Goal: Task Accomplishment & Management: Complete application form

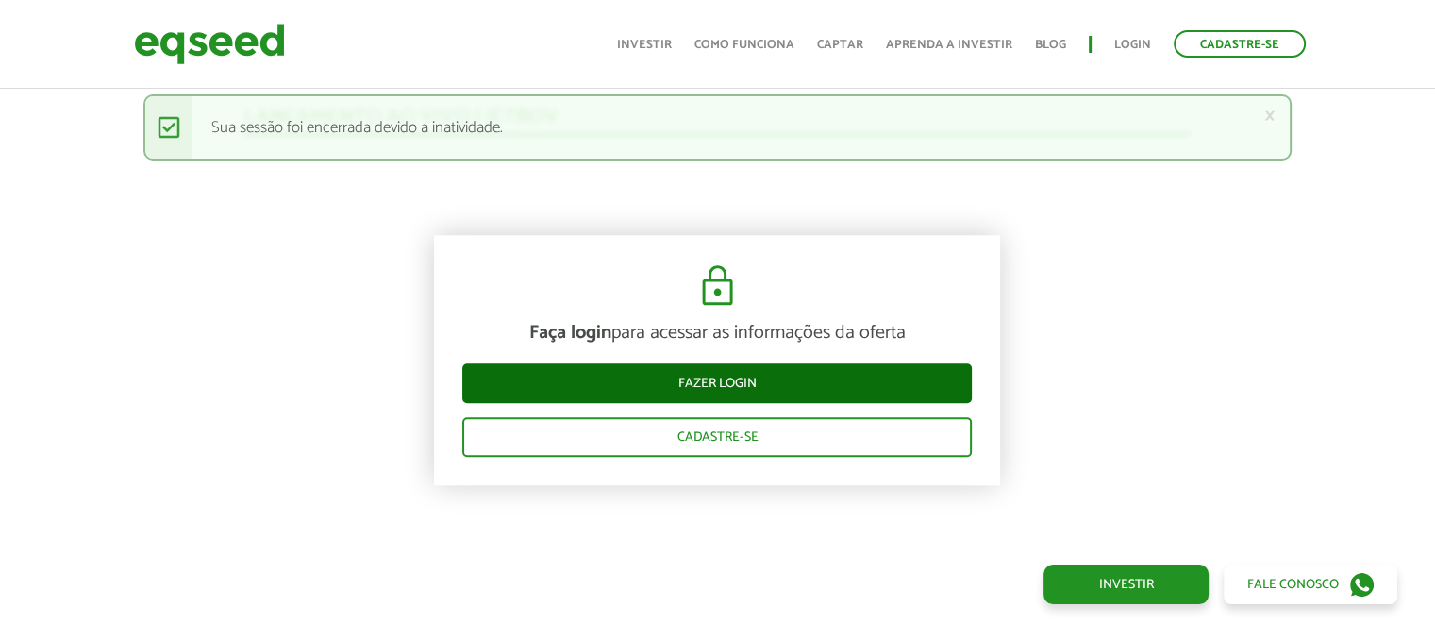
scroll to position [1896, 0]
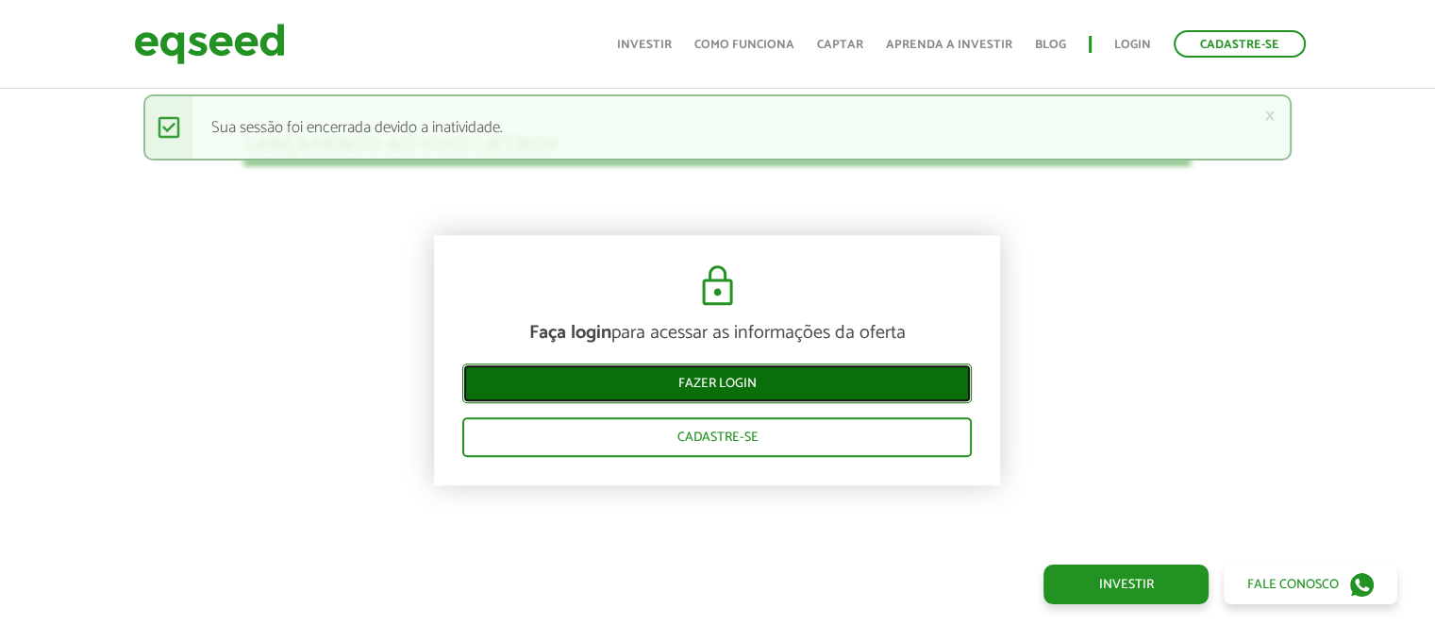
click at [762, 390] on link "Fazer login" at bounding box center [716, 384] width 509 height 40
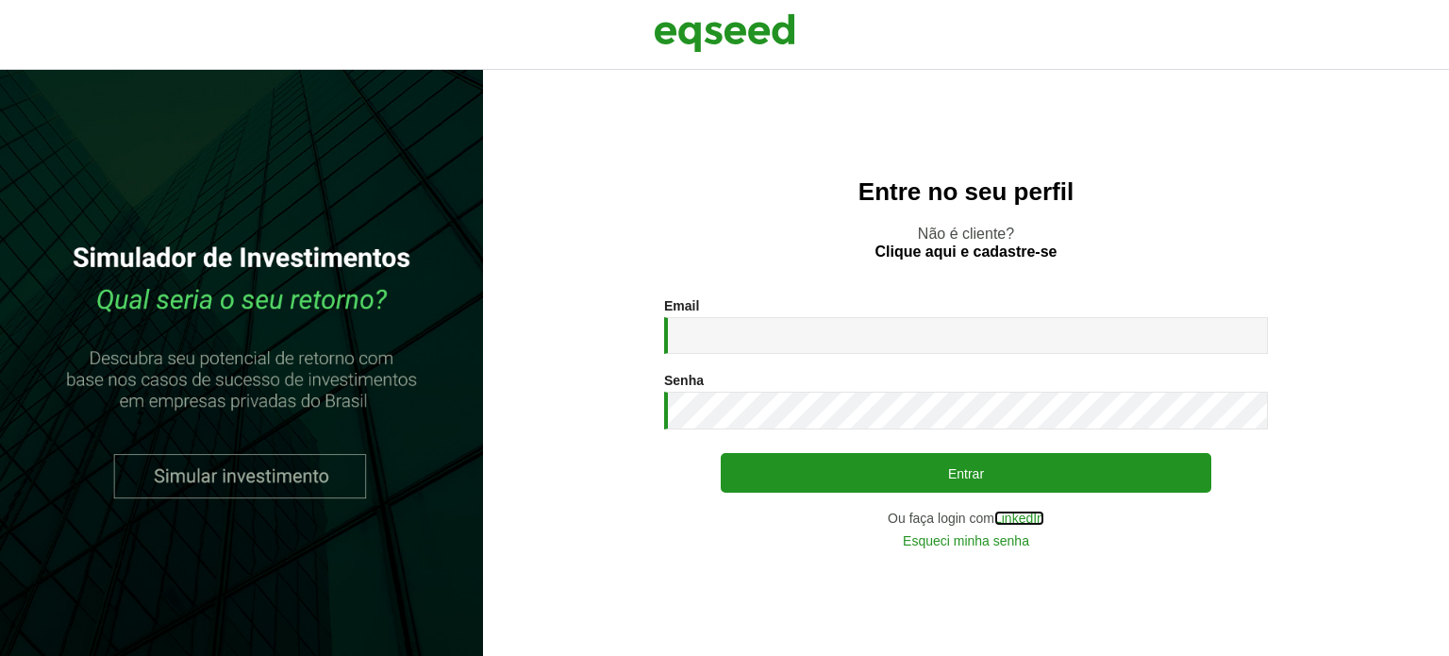
click at [1019, 518] on link "LinkedIn" at bounding box center [1019, 517] width 50 height 13
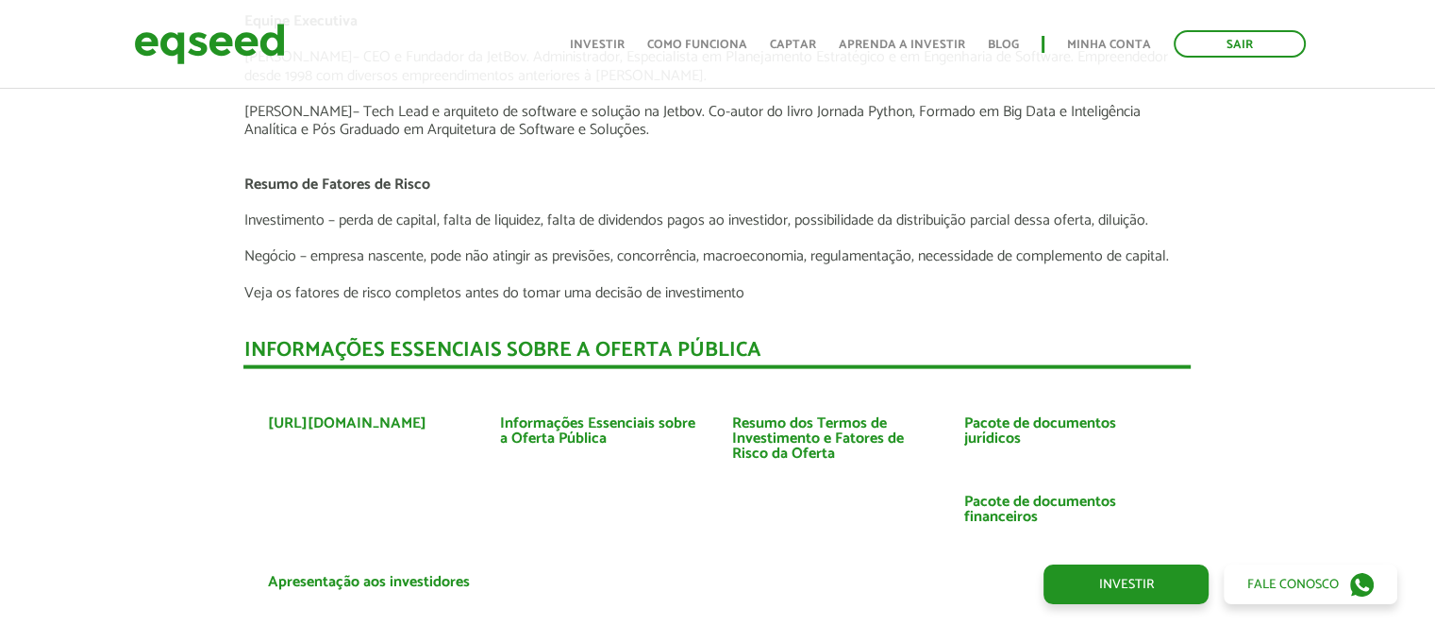
scroll to position [4434, 0]
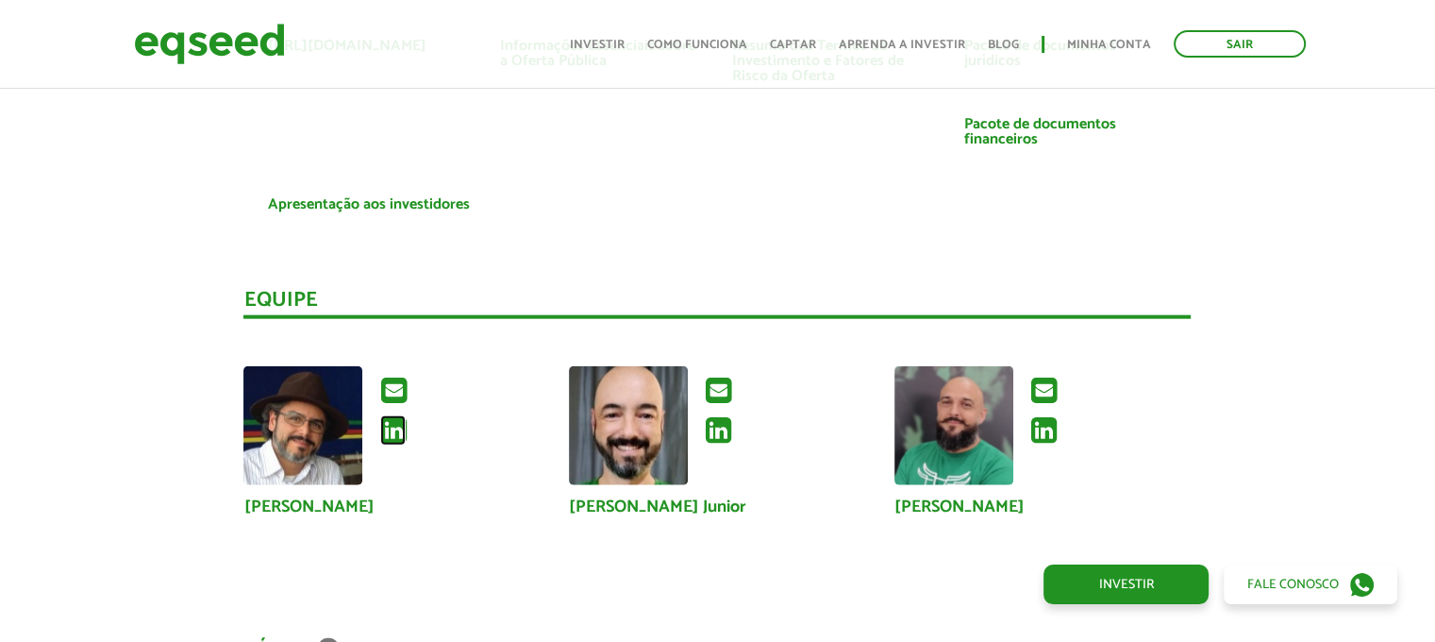
click at [381, 430] on icon at bounding box center [392, 430] width 25 height 30
